Goal: Navigation & Orientation: Find specific page/section

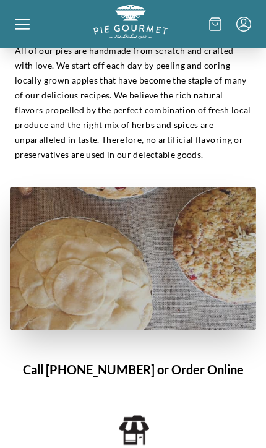
scroll to position [550, 0]
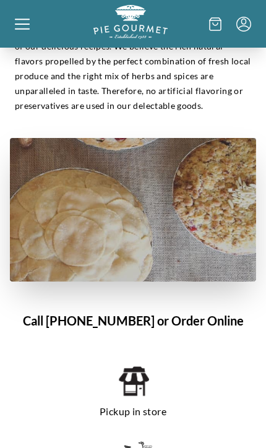
click at [4, 24] on div "Home Shop" at bounding box center [133, 24] width 266 height 48
click at [30, 22] on div at bounding box center [54, 24] width 79 height 38
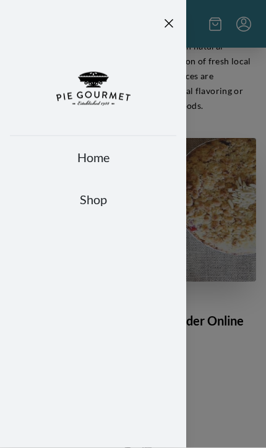
scroll to position [550, 0]
click at [111, 197] on link "Shop" at bounding box center [93, 198] width 166 height 17
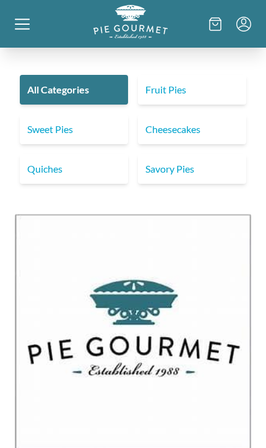
click at [220, 134] on link "Cheesecakes" at bounding box center [192, 129] width 108 height 30
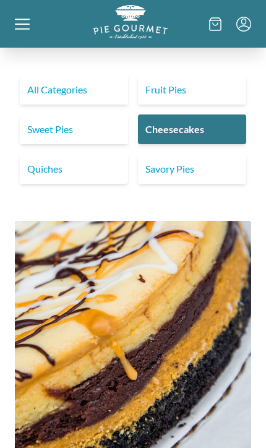
click at [91, 172] on link "Quiches" at bounding box center [74, 169] width 108 height 30
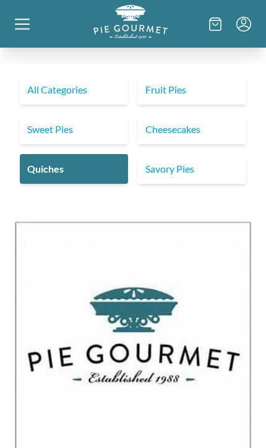
click at [194, 174] on link "Savory Pies" at bounding box center [192, 169] width 108 height 30
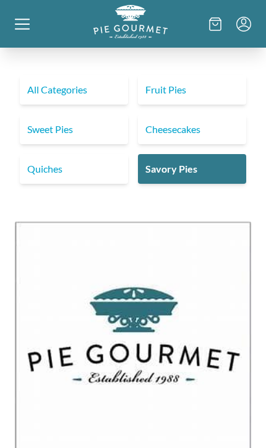
click at [216, 87] on link "Fruit Pies" at bounding box center [192, 90] width 108 height 30
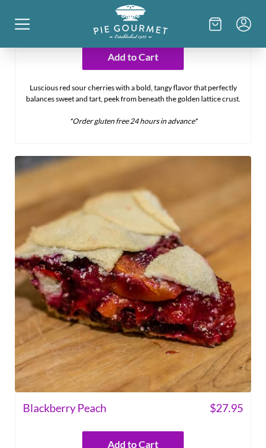
scroll to position [1345, 0]
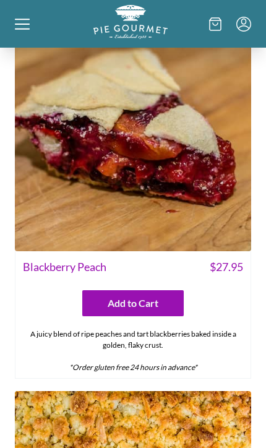
click at [26, 28] on icon at bounding box center [22, 28] width 15 height 1
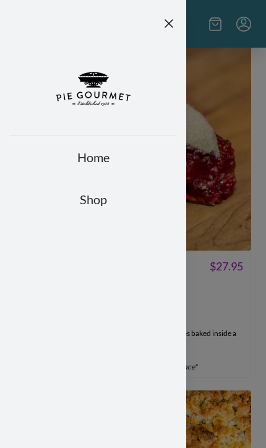
click at [111, 155] on link "Home" at bounding box center [93, 156] width 166 height 17
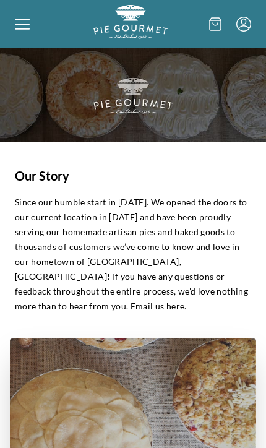
click at [24, 26] on icon at bounding box center [22, 24] width 15 height 15
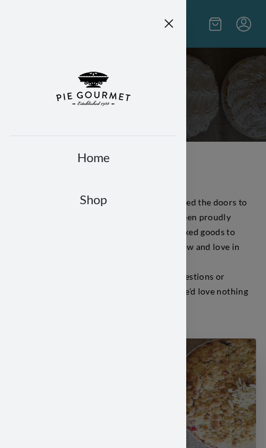
click at [109, 205] on link "Shop" at bounding box center [93, 198] width 166 height 17
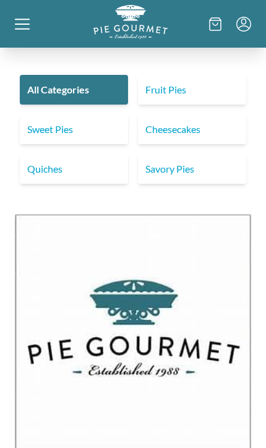
click at [83, 128] on link "Sweet Pies" at bounding box center [74, 129] width 108 height 30
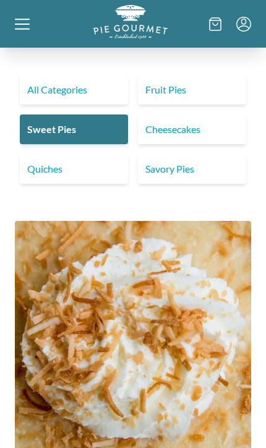
click at [83, 100] on link "All Categories" at bounding box center [74, 90] width 108 height 30
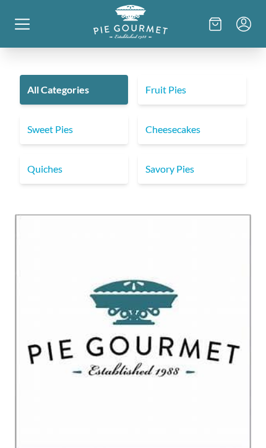
click at [186, 93] on link "Fruit Pies" at bounding box center [192, 90] width 108 height 30
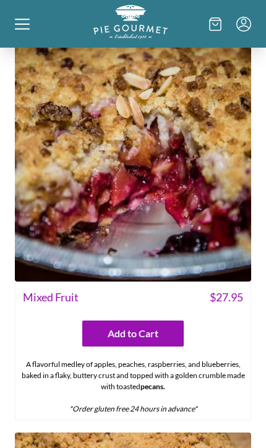
scroll to position [2459, 0]
